Goal: Task Accomplishment & Management: Manage account settings

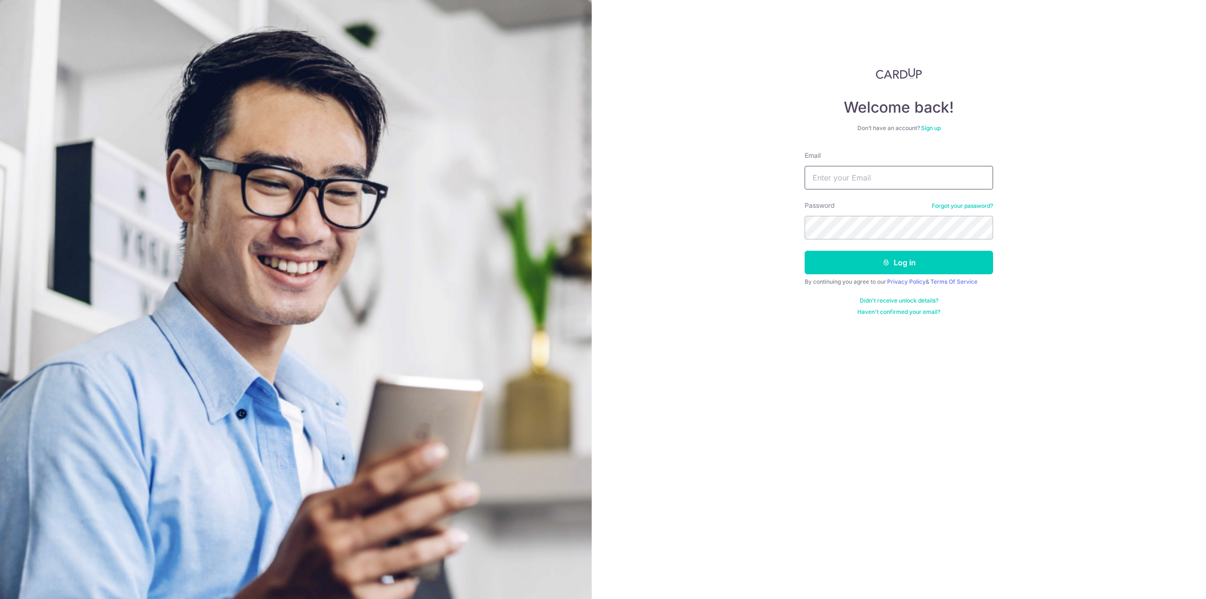
click at [836, 182] on input "Email" at bounding box center [898, 178] width 188 height 24
type input "[EMAIL_ADDRESS][DOMAIN_NAME]"
click at [804, 251] on button "Log in" at bounding box center [898, 263] width 188 height 24
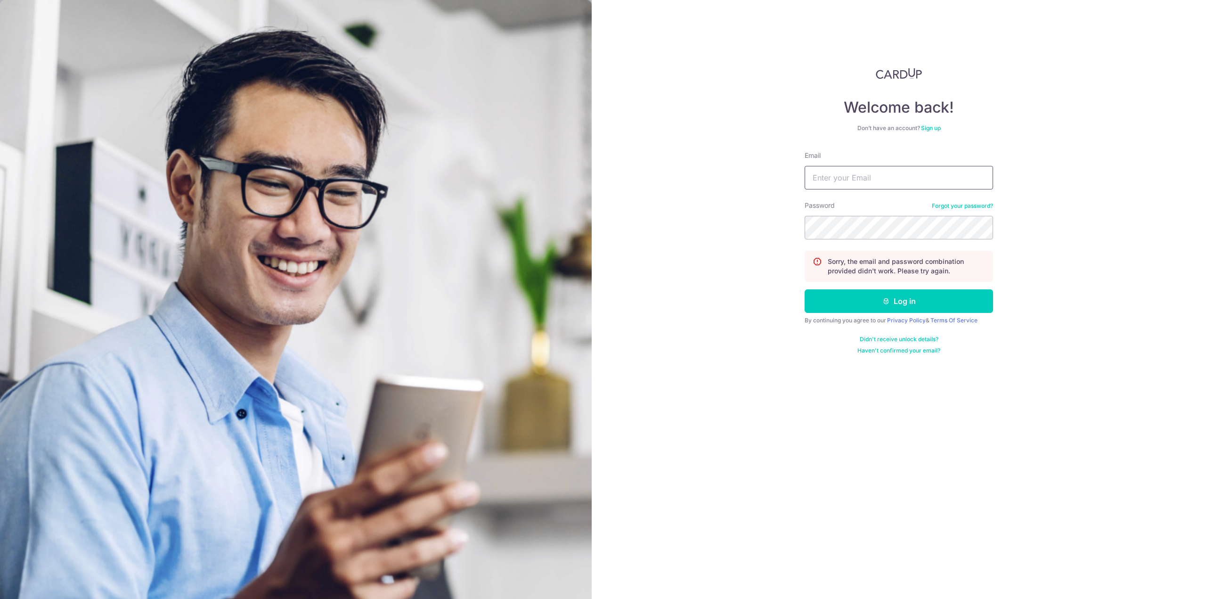
click at [878, 179] on input "Email" at bounding box center [898, 178] width 188 height 24
type input "[EMAIL_ADDRESS][DOMAIN_NAME]"
click at [804, 289] on button "Log in" at bounding box center [898, 301] width 188 height 24
click at [921, 174] on input "Email" at bounding box center [898, 178] width 188 height 24
type input "[EMAIL_ADDRESS][DOMAIN_NAME]"
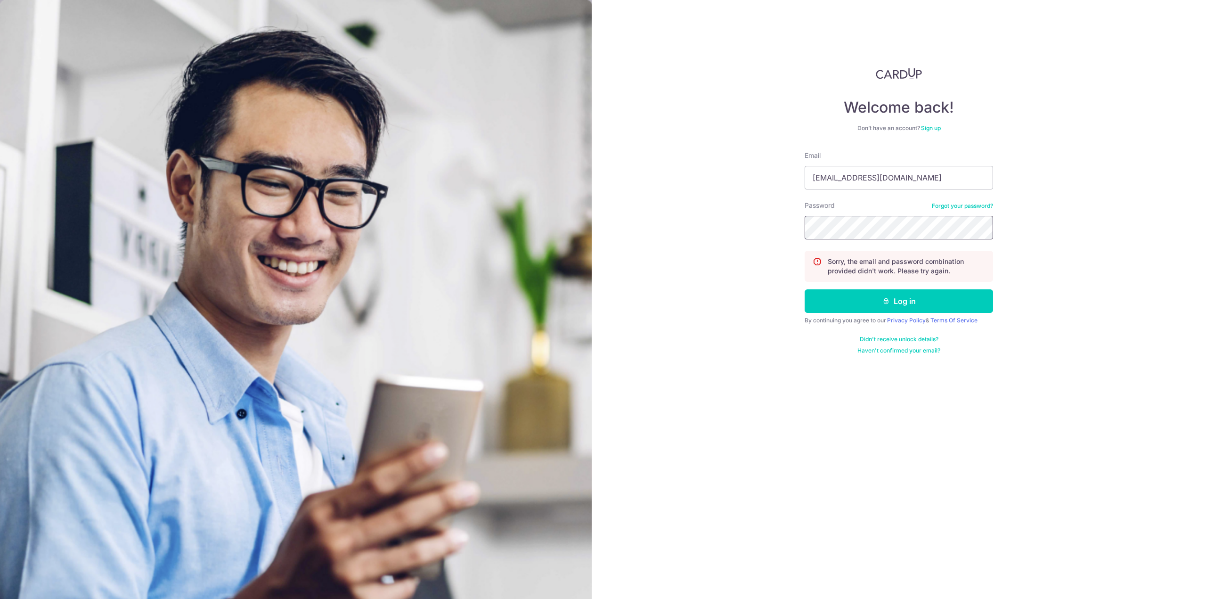
click at [804, 289] on button "Log in" at bounding box center [898, 301] width 188 height 24
click at [943, 204] on link "Forgot your password?" at bounding box center [962, 206] width 61 height 8
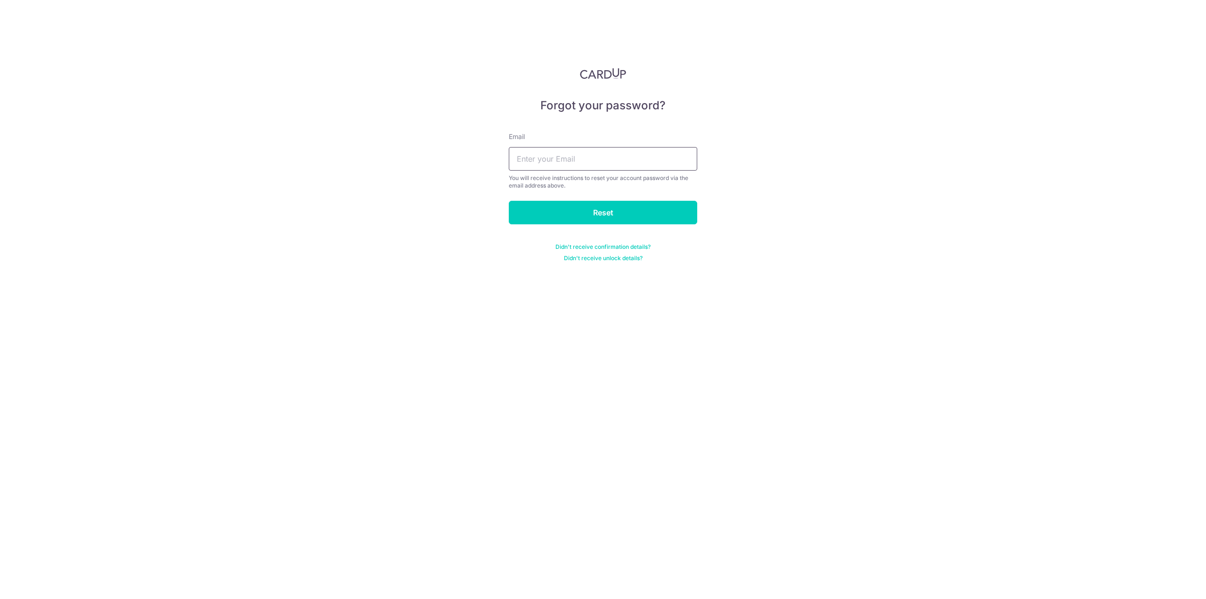
click at [660, 162] on input "text" at bounding box center [603, 159] width 188 height 24
type input "[EMAIL_ADDRESS][DOMAIN_NAME]"
click at [574, 208] on input "Reset" at bounding box center [603, 213] width 188 height 24
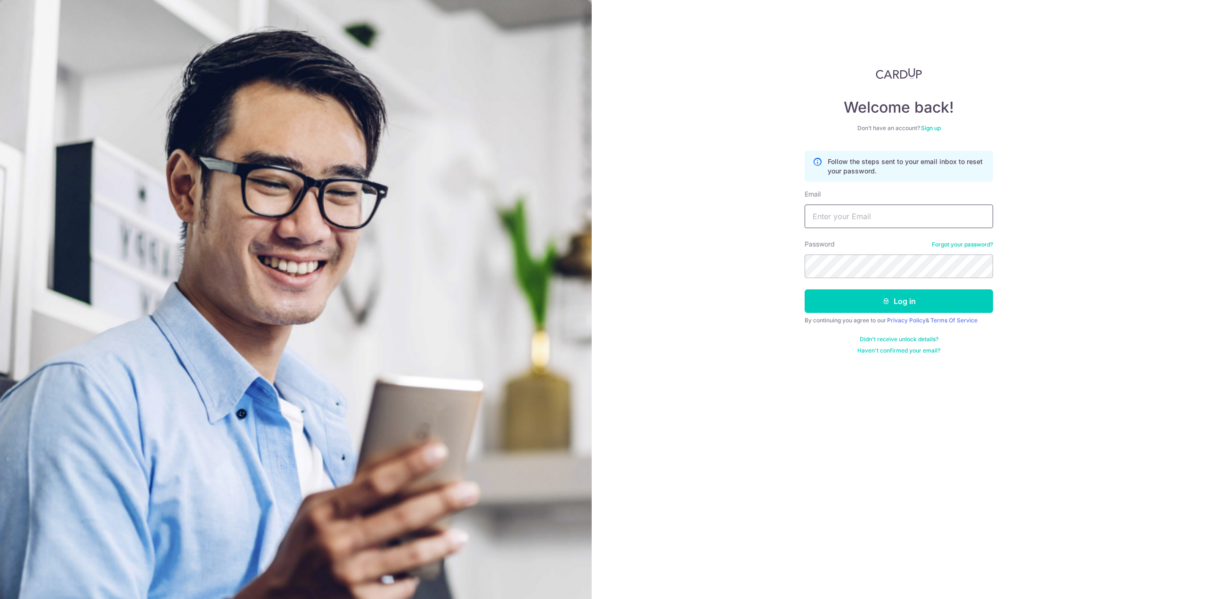
click at [889, 211] on input "Email" at bounding box center [898, 216] width 188 height 24
type input "[EMAIL_ADDRESS][DOMAIN_NAME]"
click at [804, 289] on button "Log in" at bounding box center [898, 301] width 188 height 24
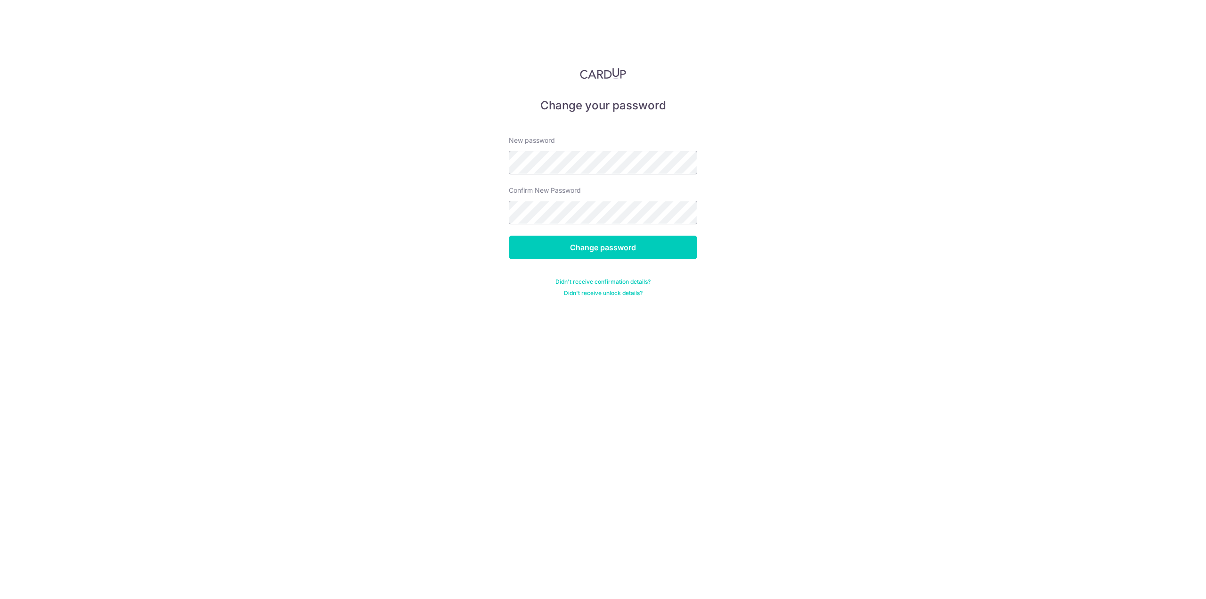
click at [626, 147] on div "New password" at bounding box center [603, 155] width 188 height 39
click at [622, 237] on input "Change password" at bounding box center [603, 247] width 188 height 24
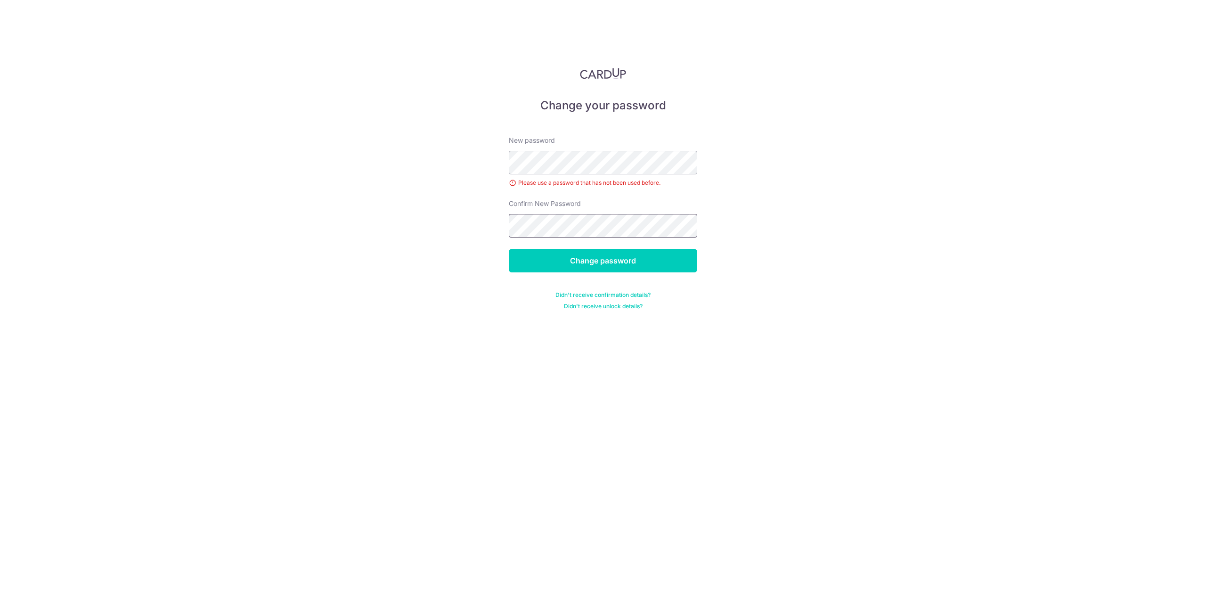
click at [509, 249] on input "Change password" at bounding box center [603, 261] width 188 height 24
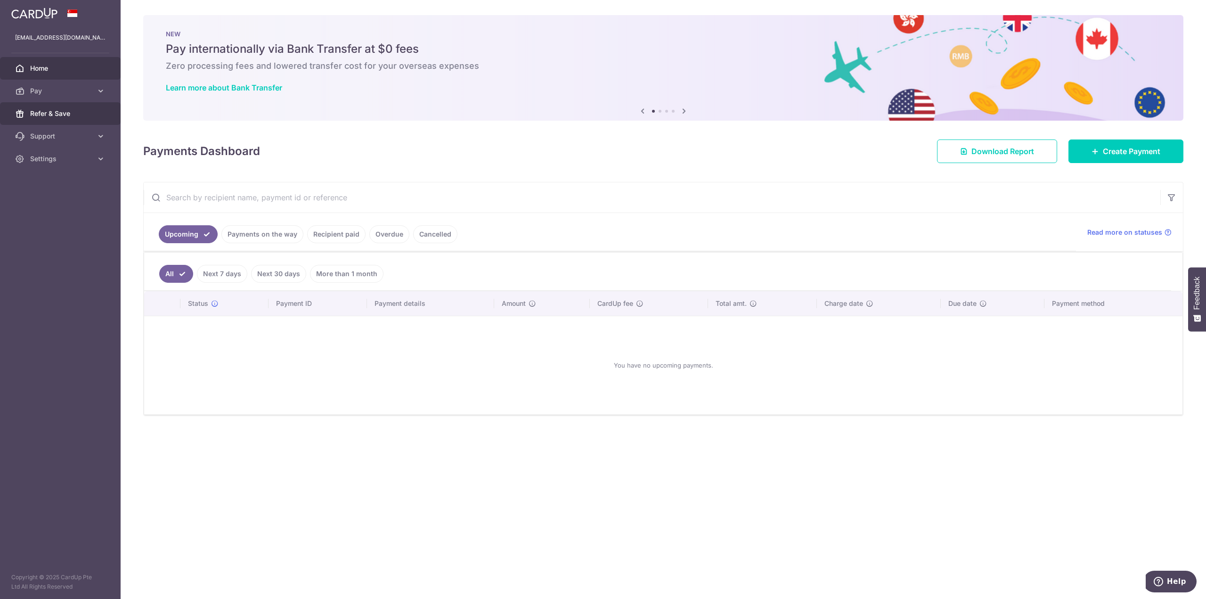
click at [91, 116] on span "Refer & Save" at bounding box center [61, 113] width 62 height 9
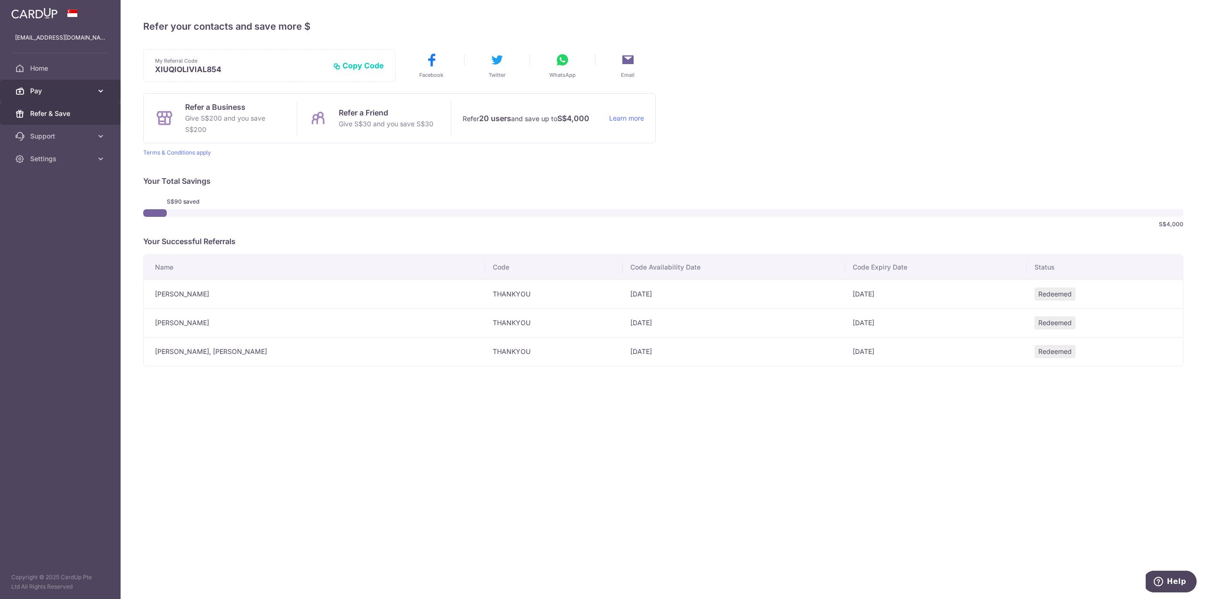
click at [65, 94] on span "Pay" at bounding box center [61, 90] width 62 height 9
click at [75, 72] on span "Home" at bounding box center [61, 68] width 62 height 9
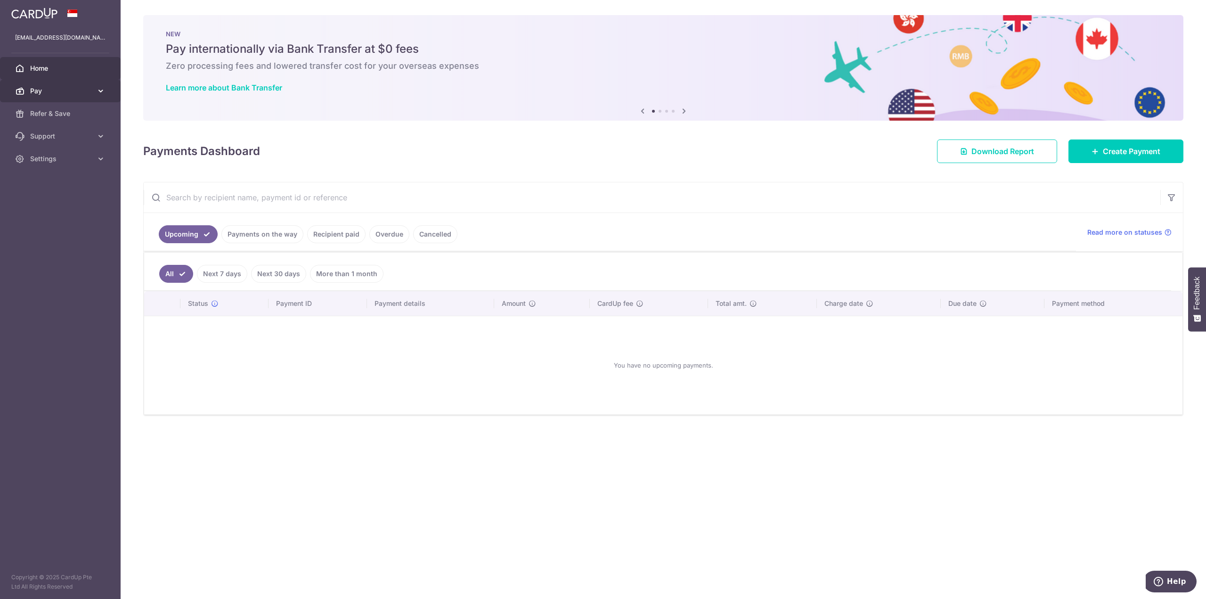
click at [69, 84] on link "Pay" at bounding box center [60, 91] width 121 height 23
click at [37, 11] on img at bounding box center [34, 13] width 46 height 11
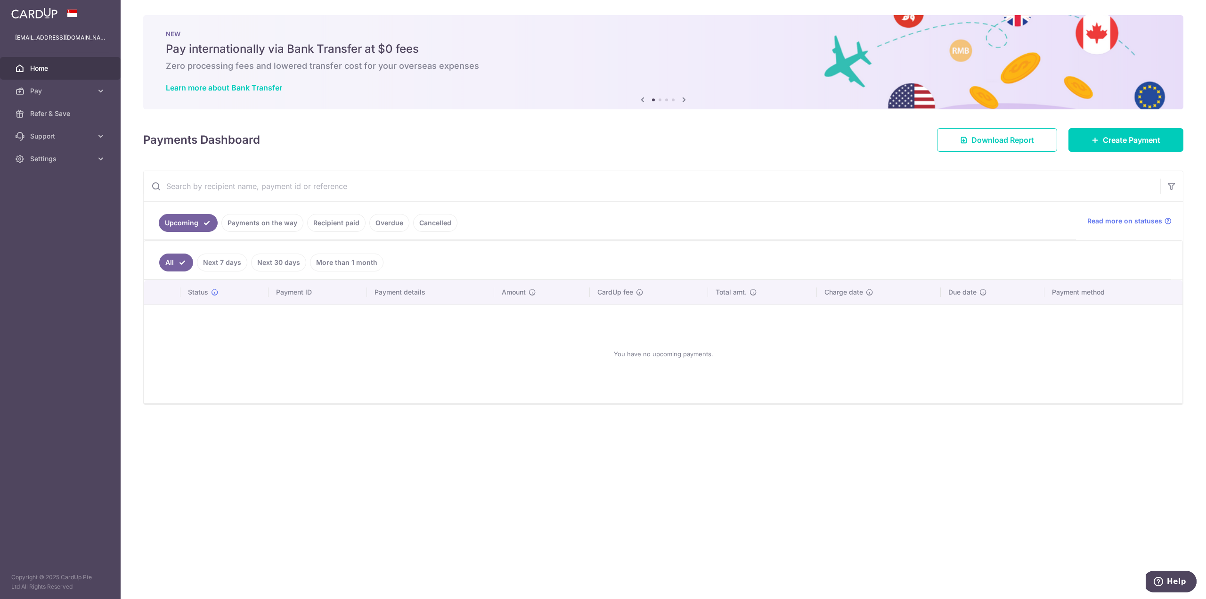
click at [37, 11] on img at bounding box center [34, 13] width 46 height 11
click at [687, 102] on icon at bounding box center [683, 100] width 11 height 12
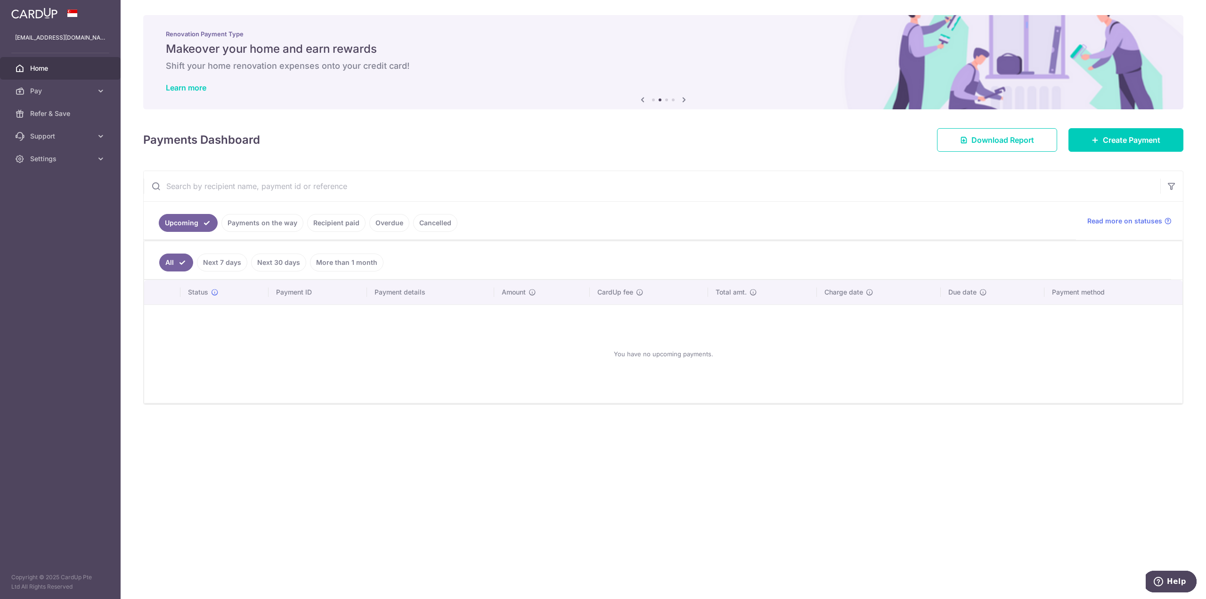
click at [687, 102] on icon at bounding box center [683, 100] width 11 height 12
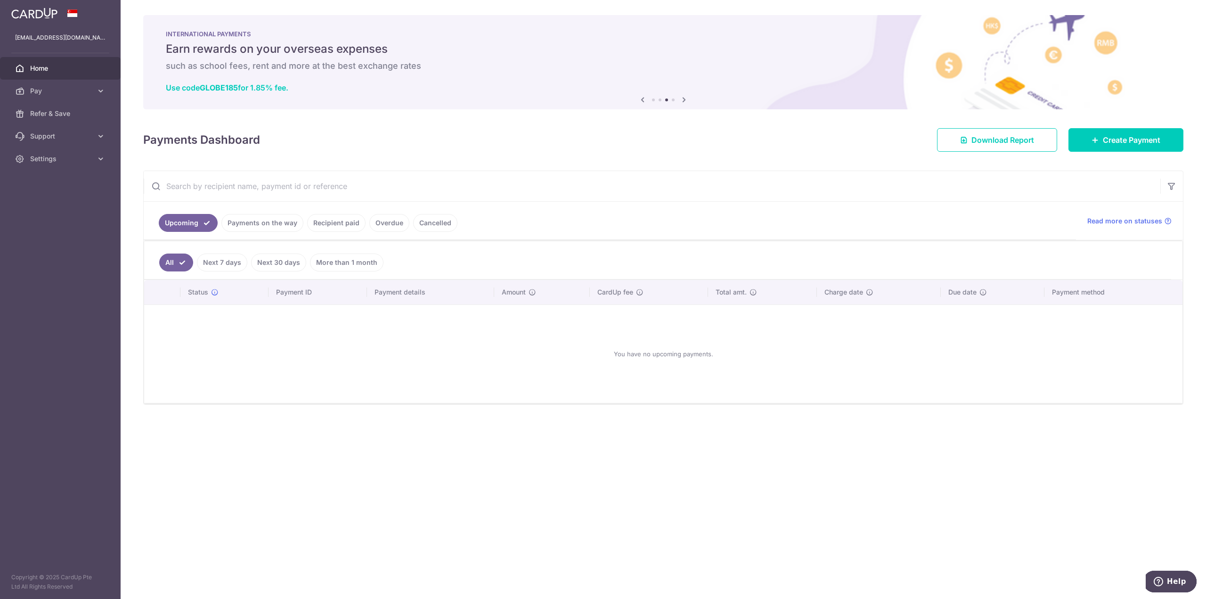
click at [687, 102] on icon at bounding box center [683, 100] width 11 height 12
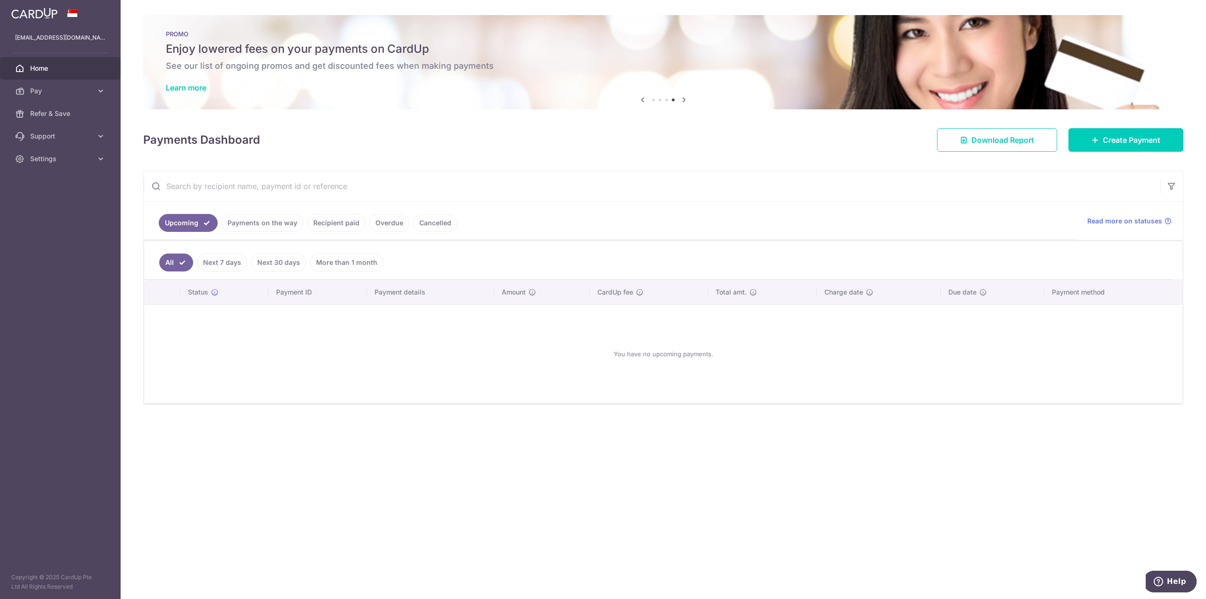
click at [687, 102] on icon at bounding box center [683, 100] width 11 height 12
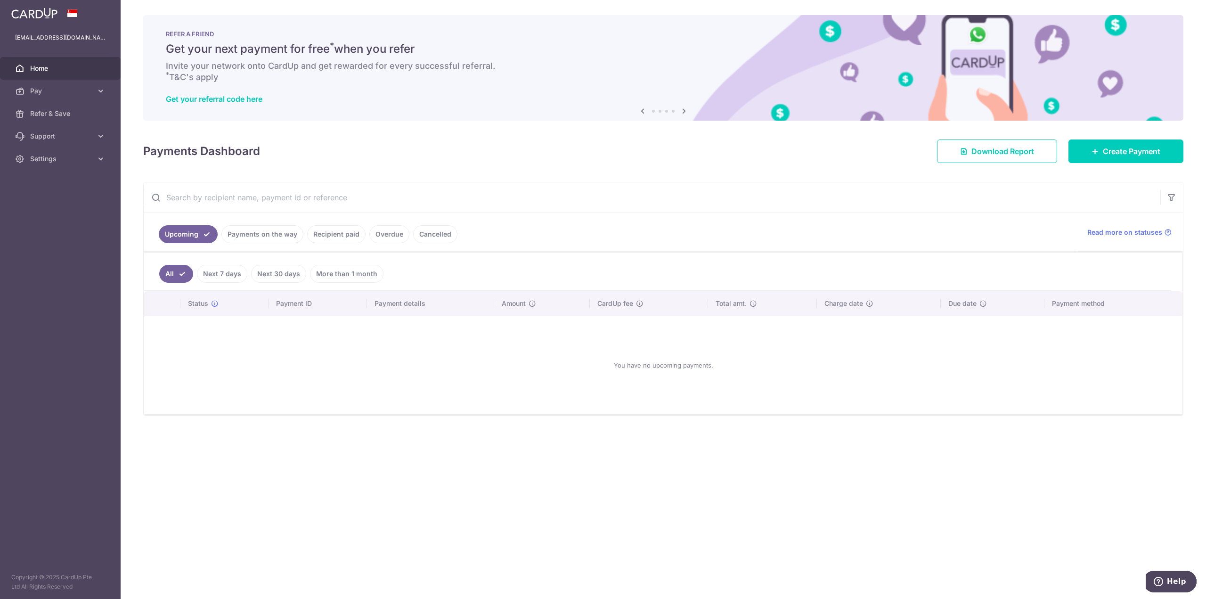
click at [687, 102] on div "Get your referral code here" at bounding box center [663, 98] width 995 height 9
click at [685, 106] on icon at bounding box center [683, 111] width 11 height 12
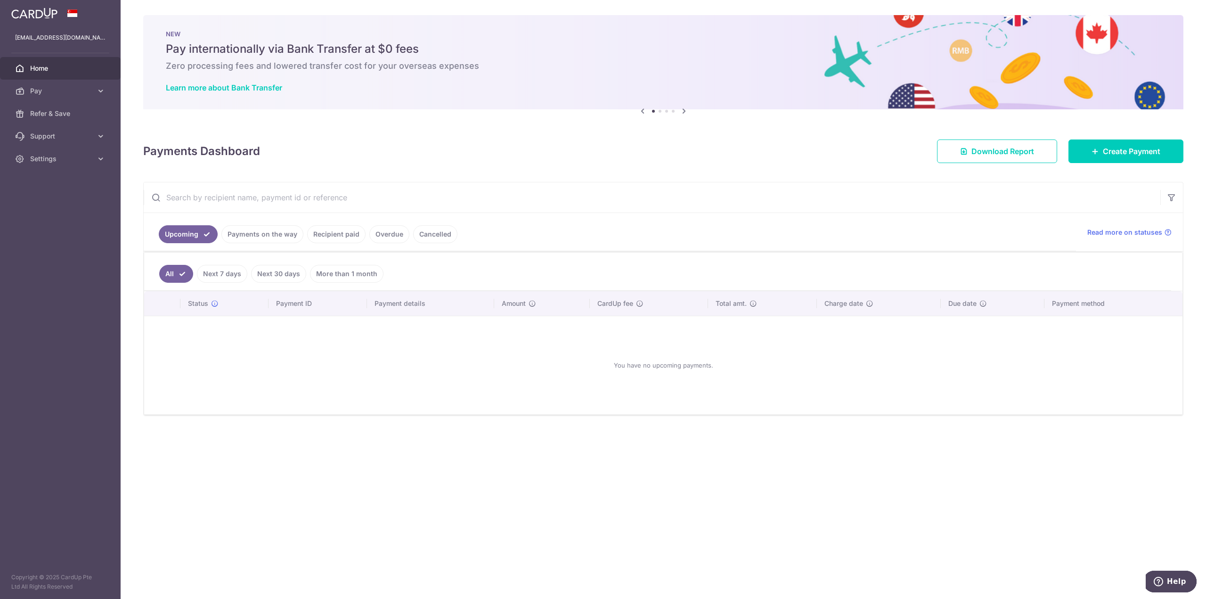
click at [685, 106] on div "NEW Pay internationally via Bank Transfer at $0 fees Zero processing fees and l…" at bounding box center [663, 62] width 1040 height 94
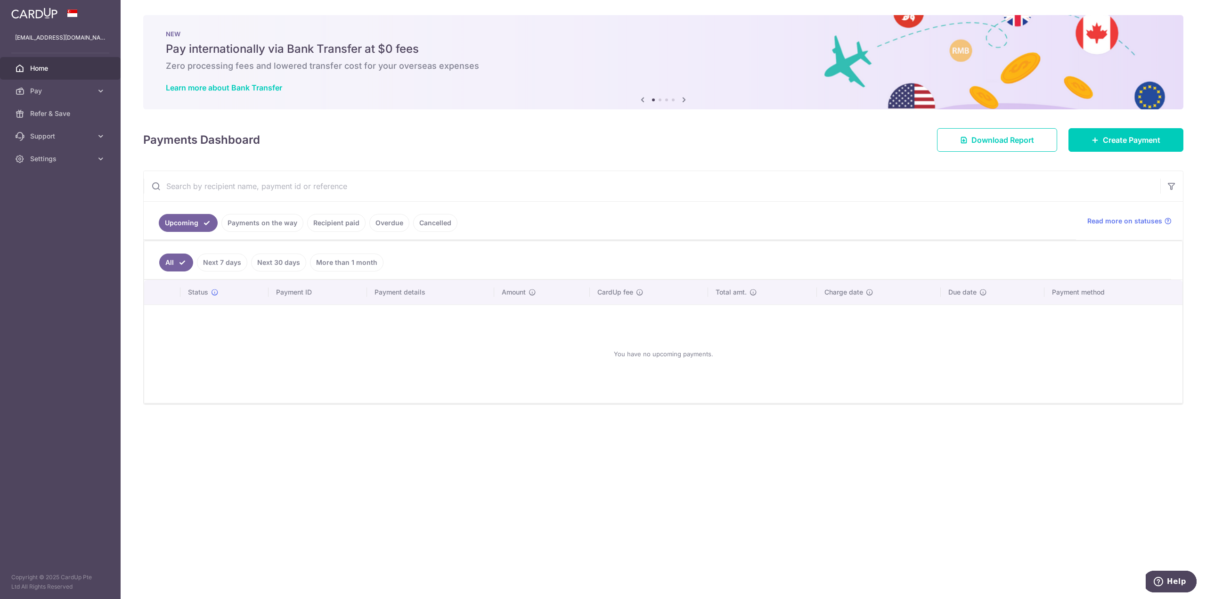
click at [682, 97] on icon at bounding box center [683, 100] width 11 height 12
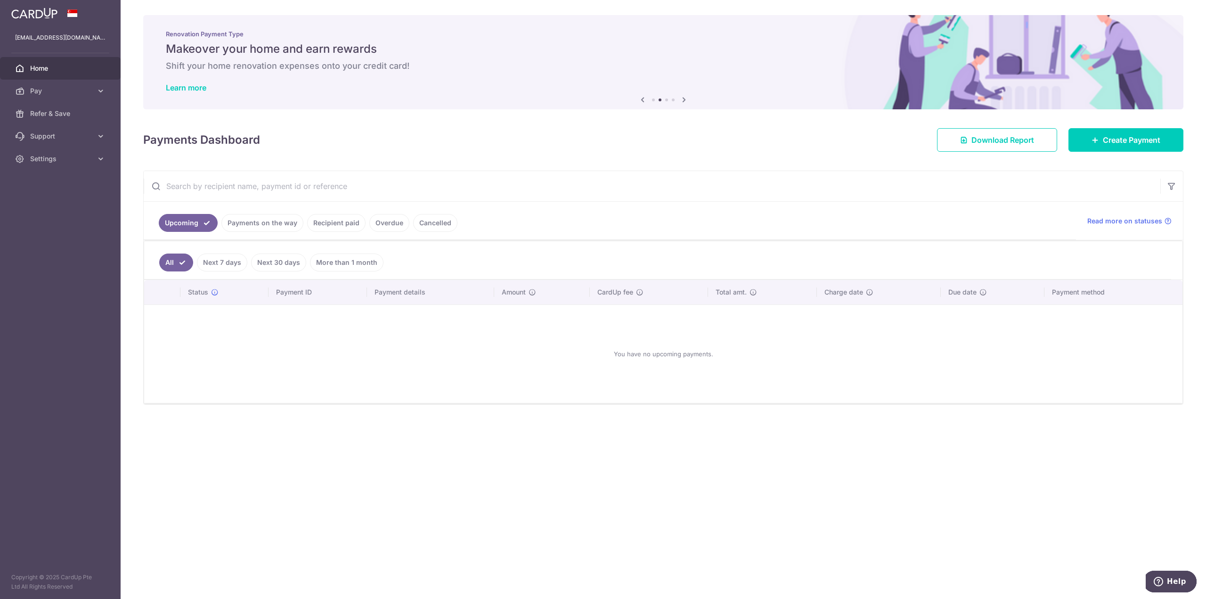
click at [682, 97] on icon at bounding box center [683, 100] width 11 height 12
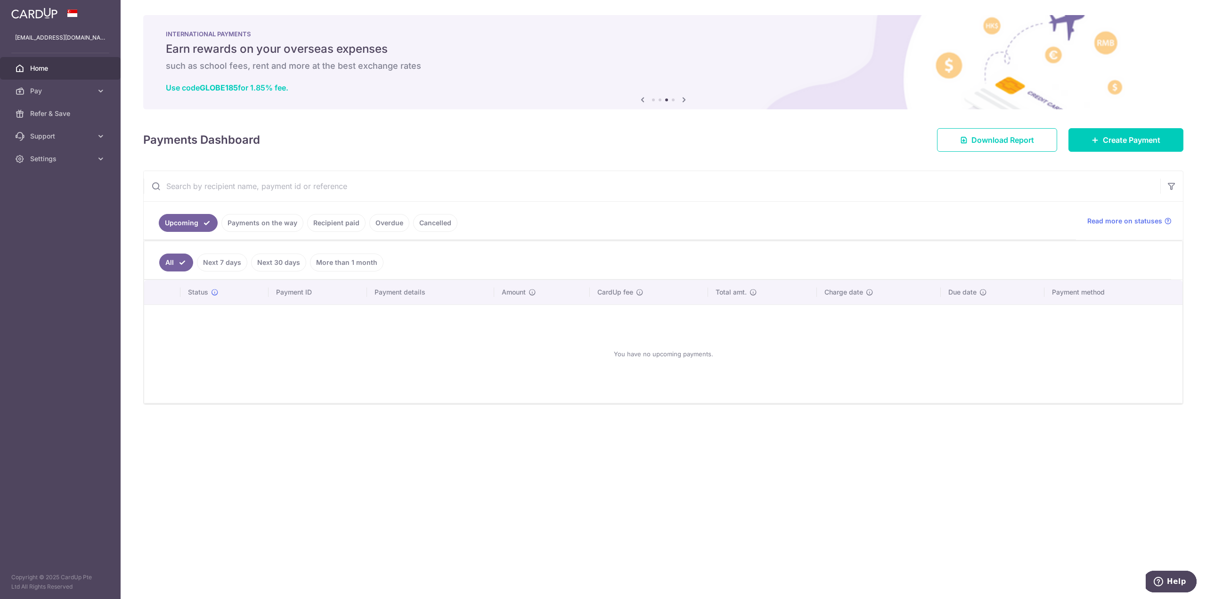
click at [684, 96] on icon at bounding box center [683, 100] width 11 height 12
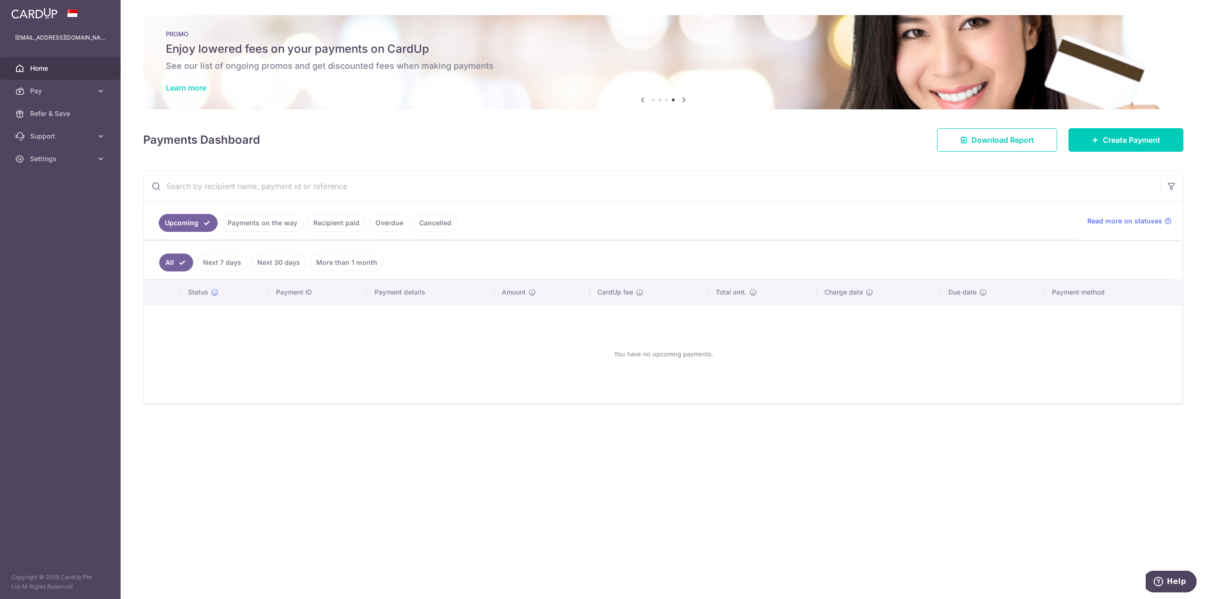
click at [191, 87] on link "Learn more" at bounding box center [186, 87] width 41 height 9
